Goal: Check status: Check status

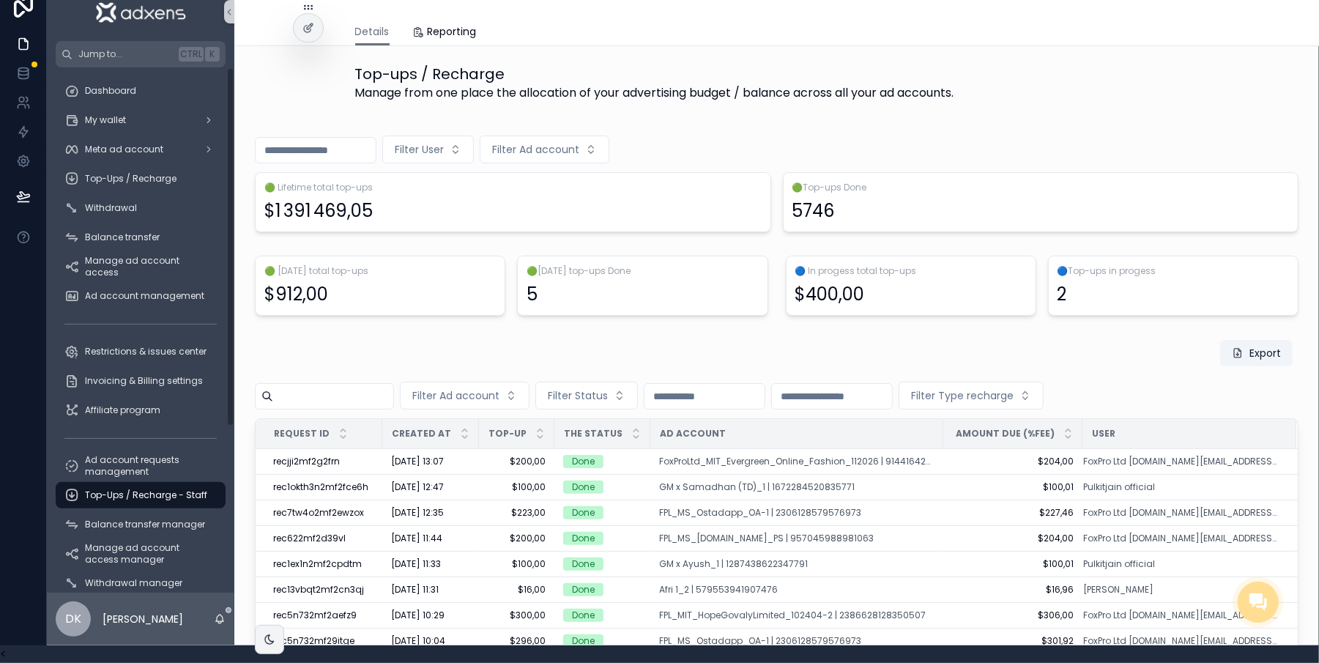
scroll to position [32, 15]
click at [157, 454] on span "Ad account requests management" at bounding box center [148, 465] width 126 height 23
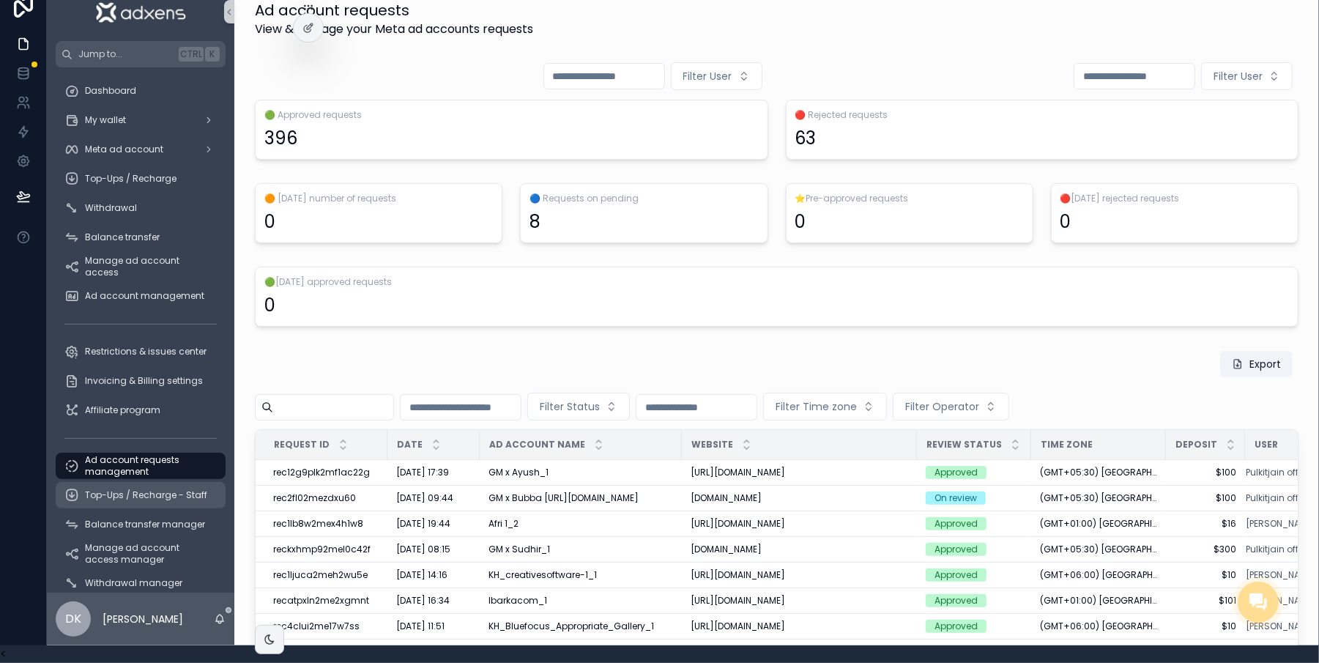
click at [149, 484] on div "Top-Ups / Recharge - Staff" at bounding box center [140, 495] width 152 height 23
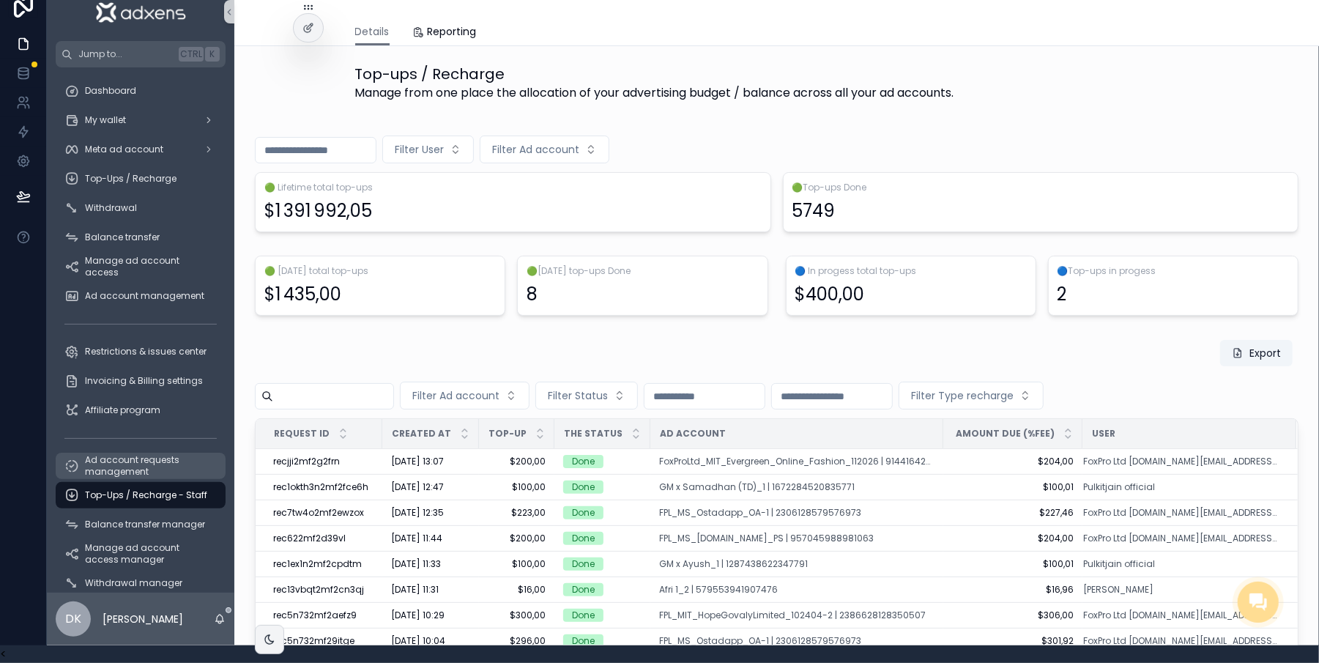
click at [138, 454] on span "Ad account requests management" at bounding box center [148, 465] width 126 height 23
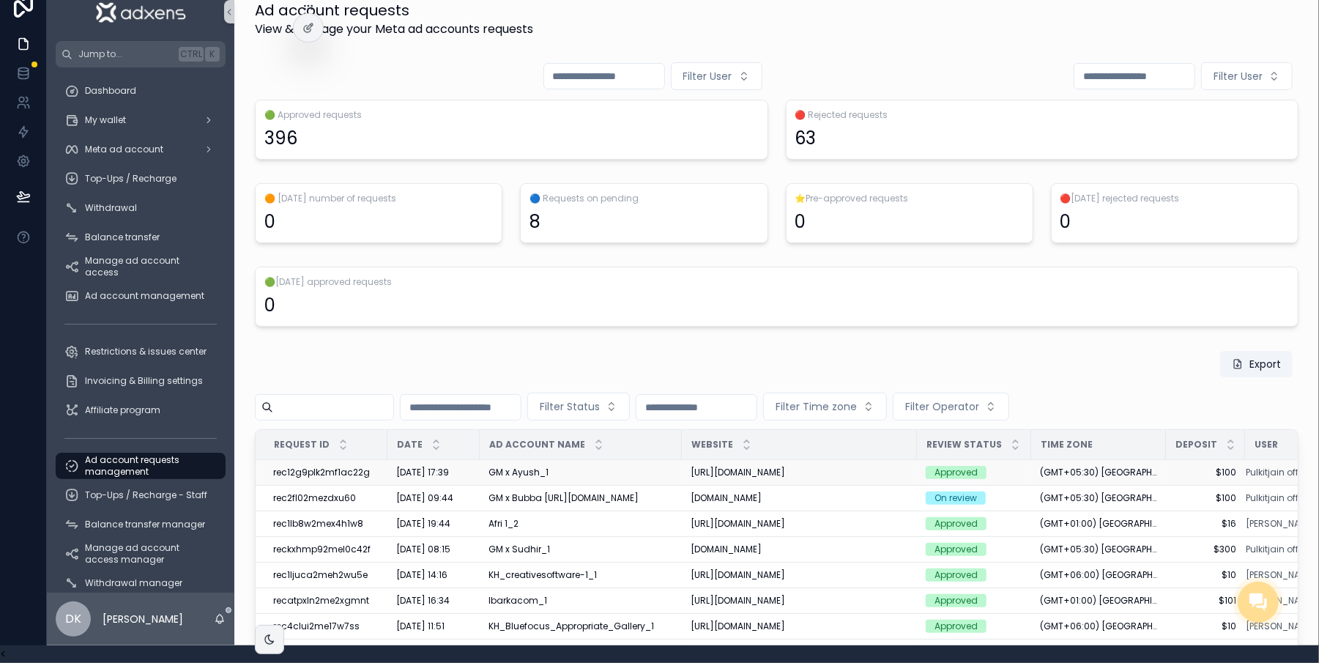
drag, startPoint x: 674, startPoint y: 454, endPoint x: 799, endPoint y: 469, distance: 125.4
click at [799, 469] on td "[URL][DOMAIN_NAME] [URL][DOMAIN_NAME]" at bounding box center [799, 473] width 235 height 26
copy span "[URL][DOMAIN_NAME]"
